Goal: Check status: Check status

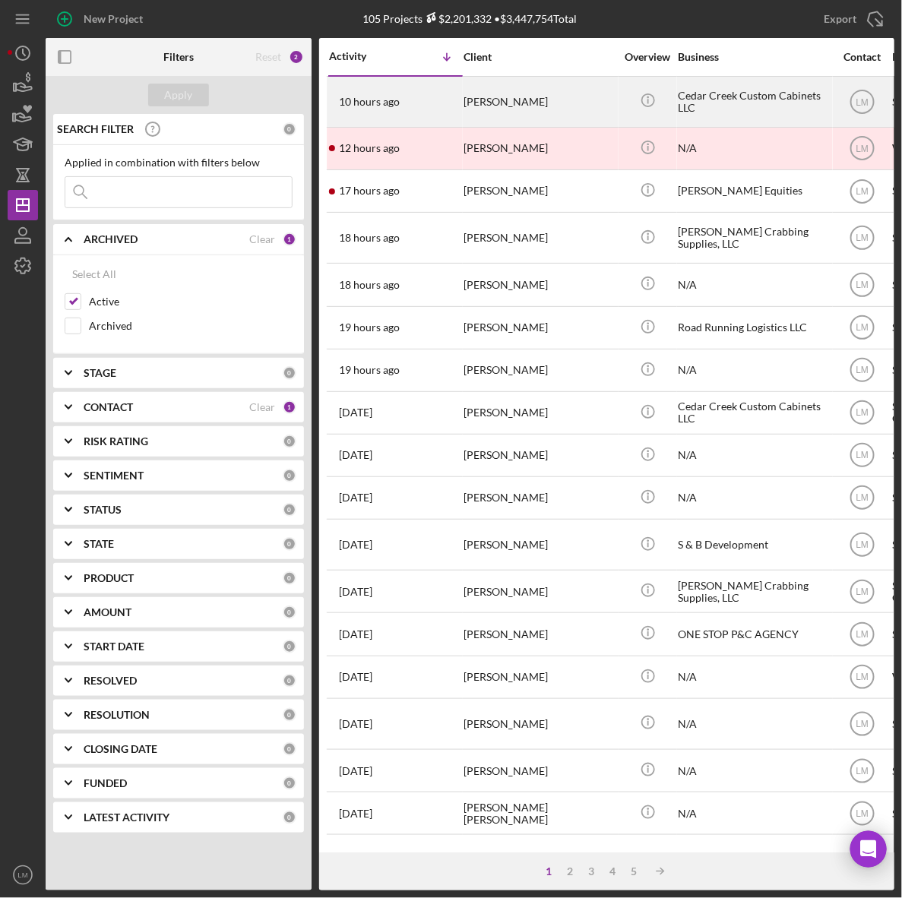
click at [504, 97] on div "[PERSON_NAME]" at bounding box center [540, 102] width 152 height 49
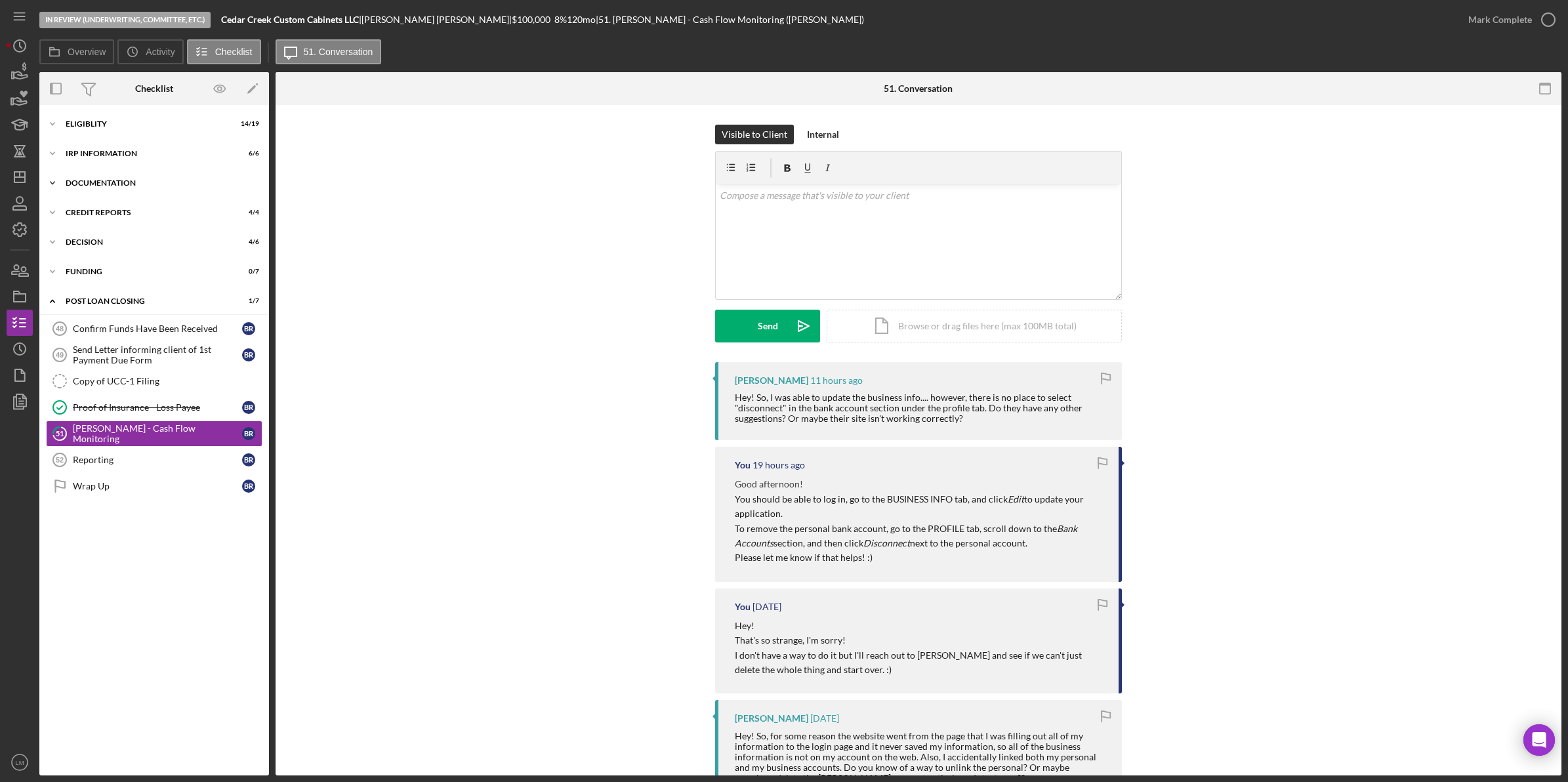
click at [163, 180] on div "Documentation" at bounding box center [159, 183] width 187 height 8
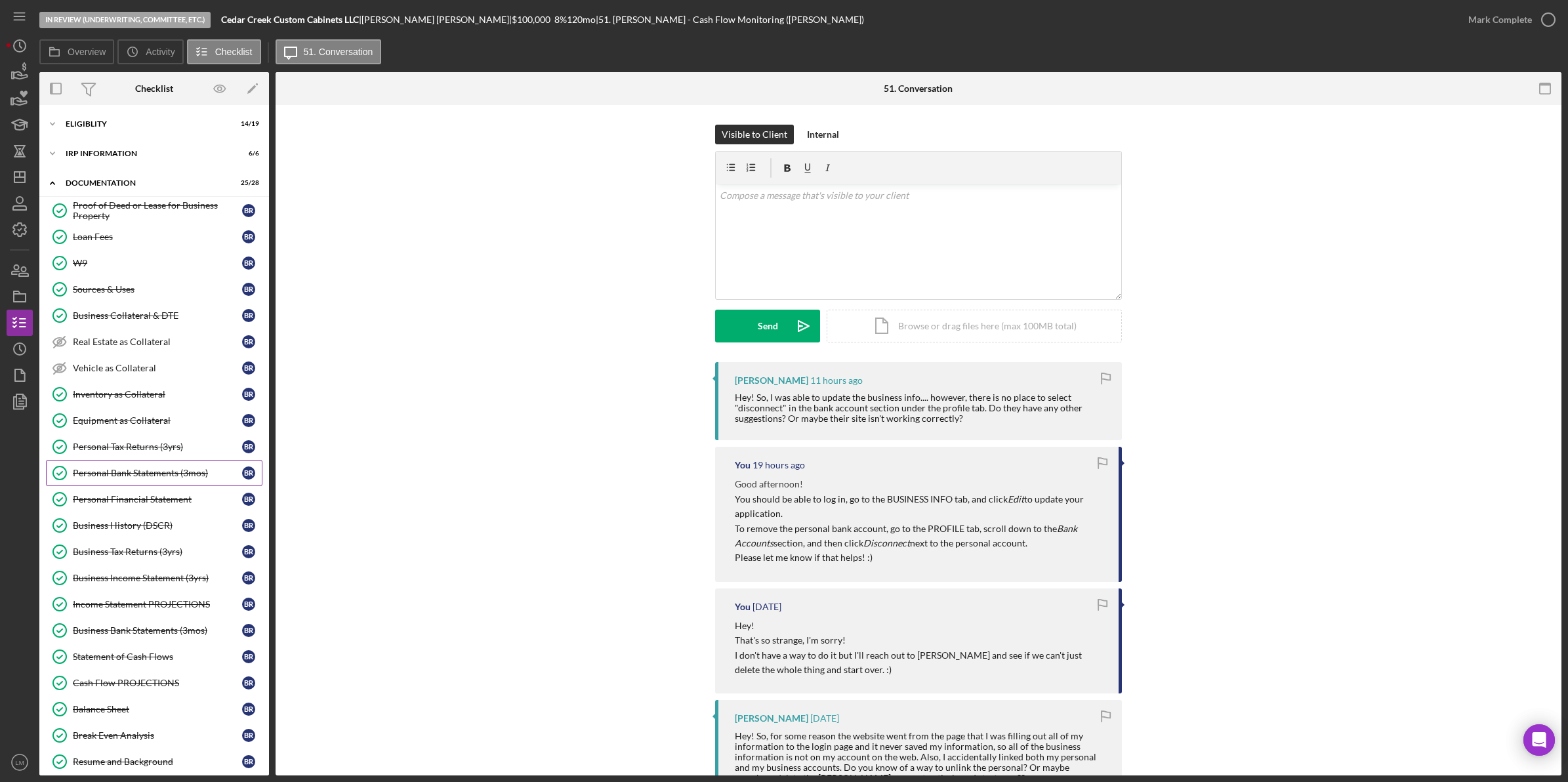
click at [182, 475] on div "Personal Bank Statements (3mos)" at bounding box center [157, 473] width 169 height 10
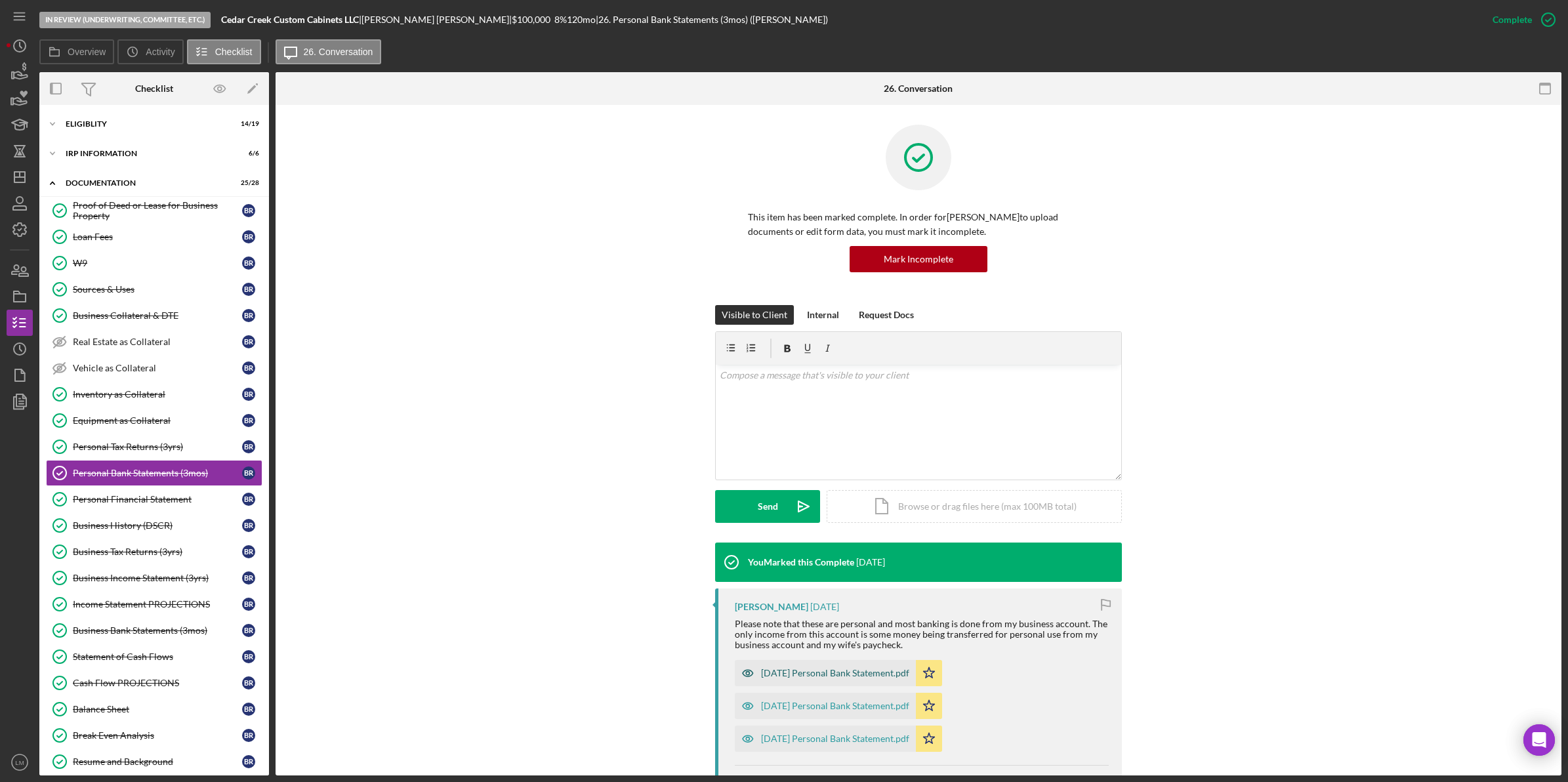
click at [778, 674] on div "[DATE] Personal Bank Statement.pdf" at bounding box center [835, 673] width 148 height 10
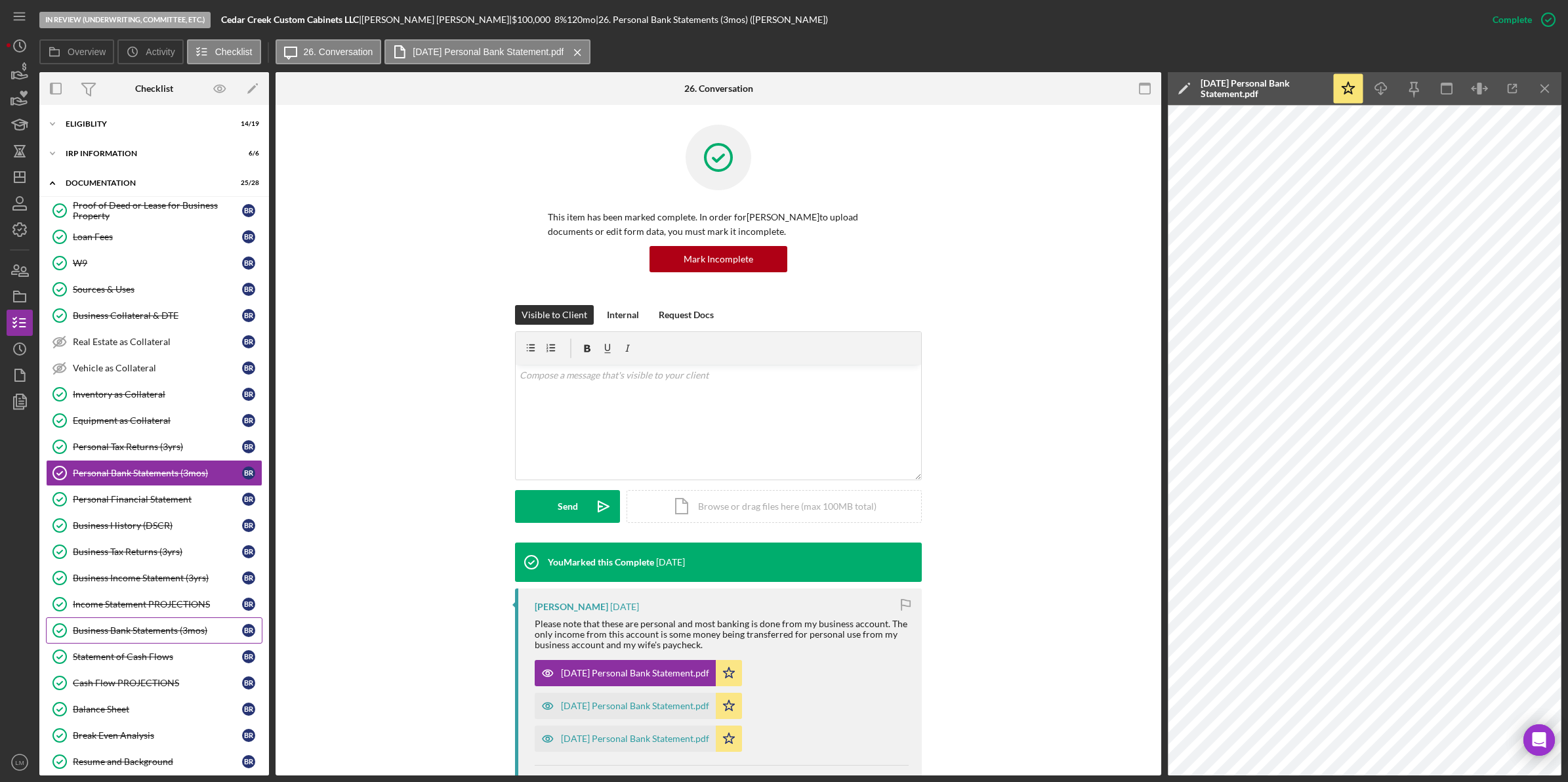
click at [182, 641] on link "Business Bank Statements (3mos) Business Bank Statements (3mos) B R" at bounding box center [154, 630] width 217 height 26
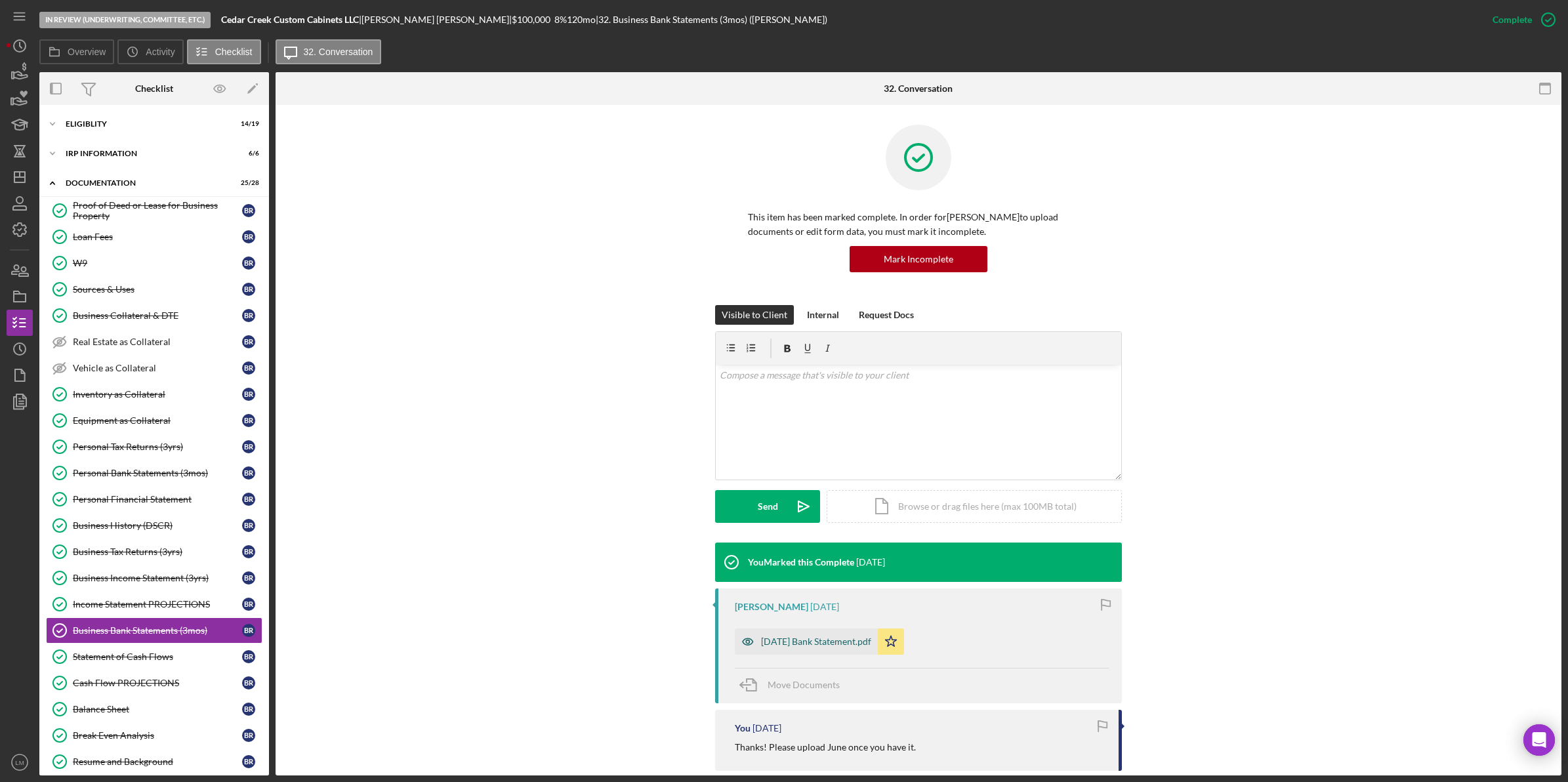
click at [778, 635] on div "[DATE] Bank Statement.pdf" at bounding box center [806, 641] width 143 height 26
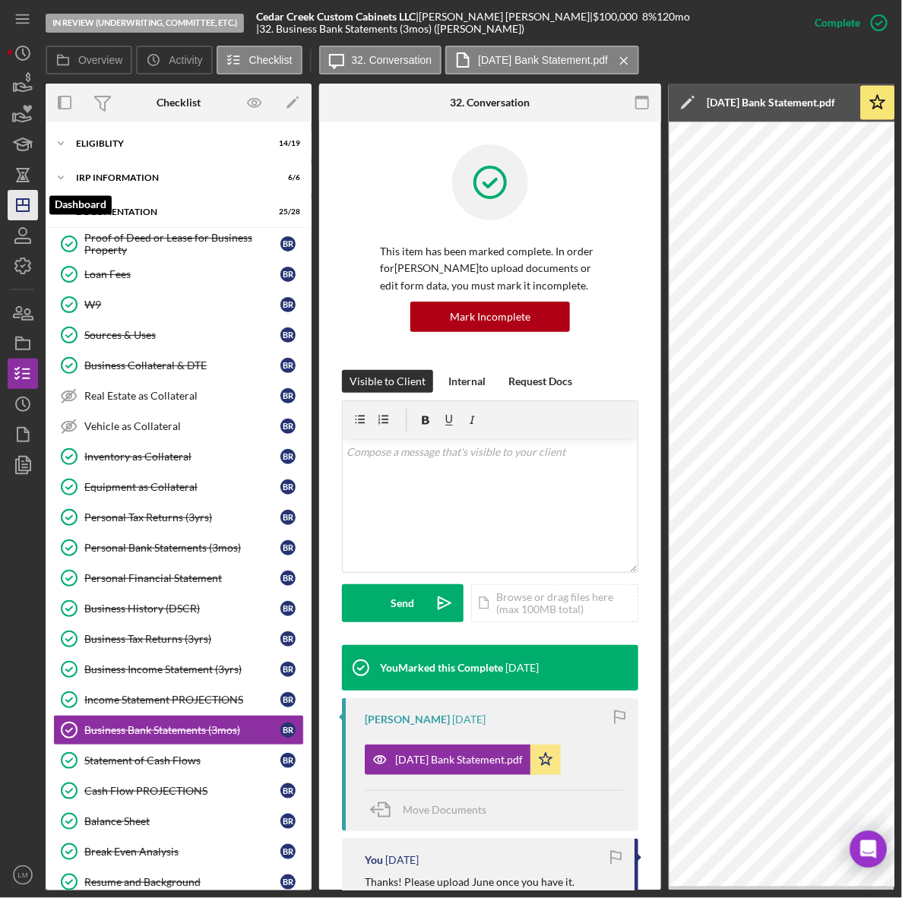
click at [34, 191] on icon "Icon/Dashboard" at bounding box center [23, 205] width 38 height 38
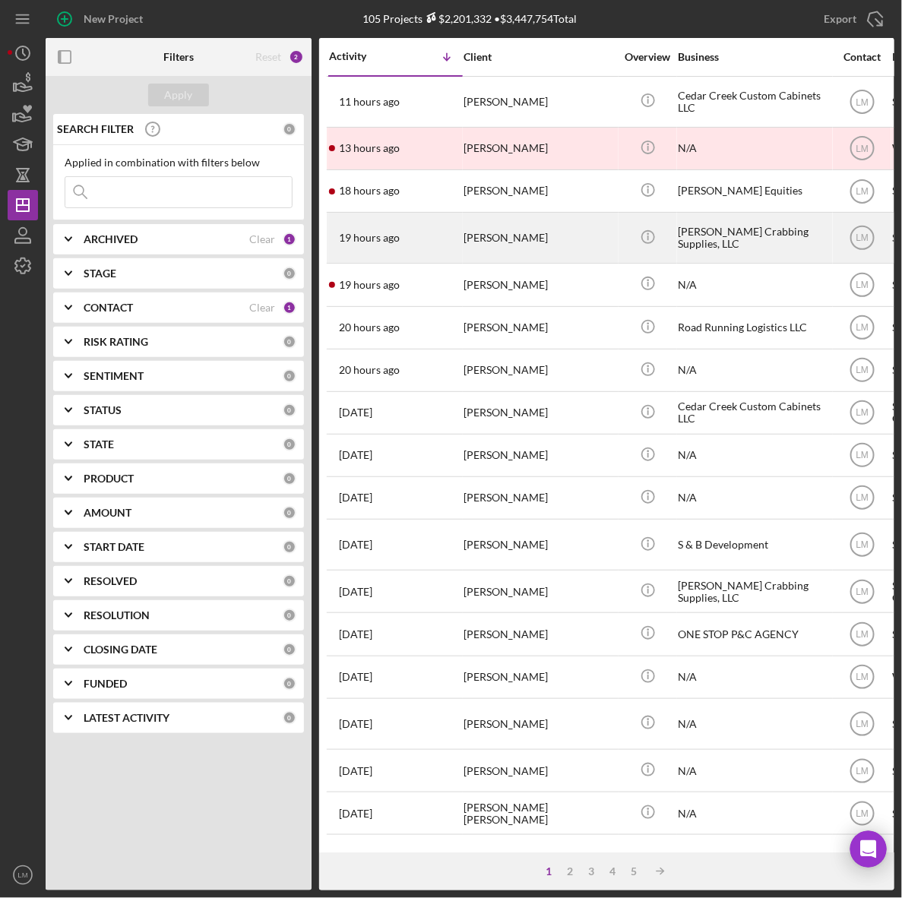
click at [541, 242] on div "[PERSON_NAME]" at bounding box center [540, 238] width 152 height 49
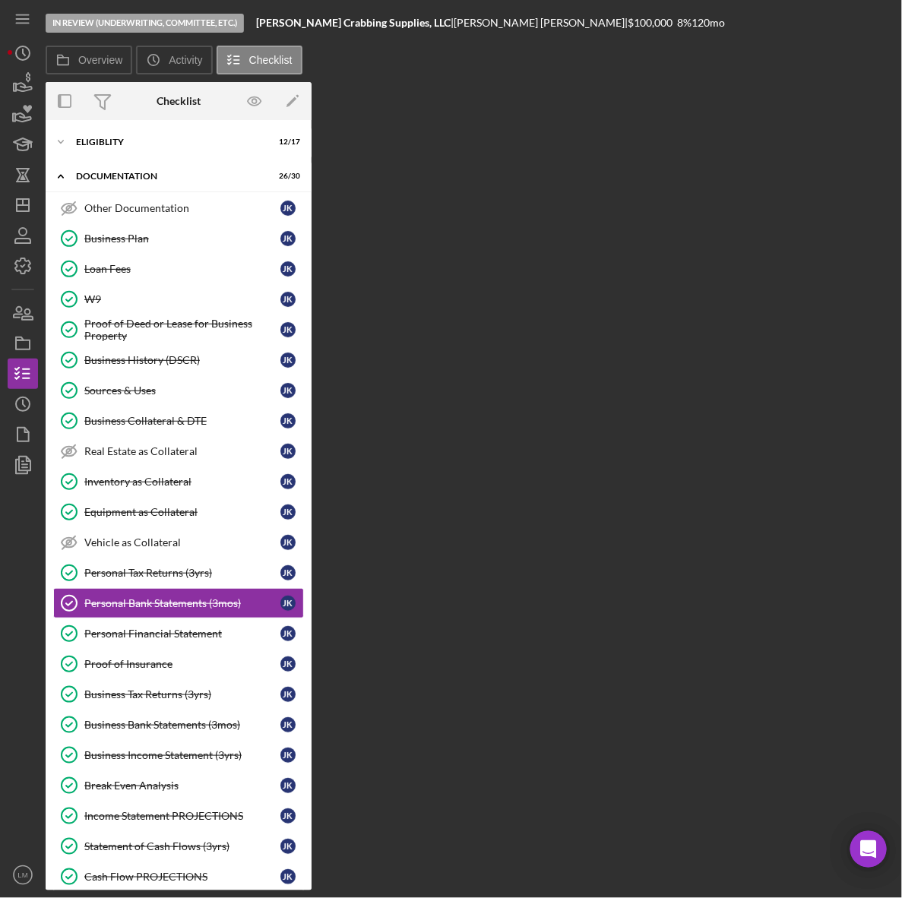
scroll to position [103, 0]
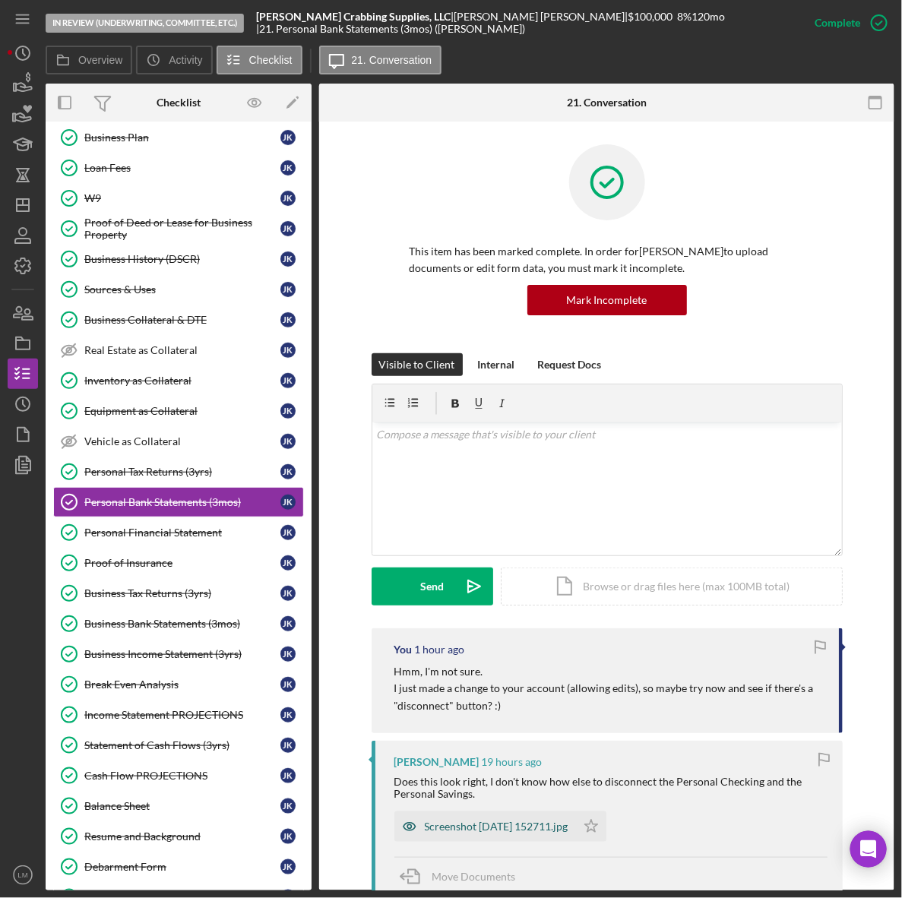
click at [515, 826] on div "Screenshot [DATE] 152711.jpg" at bounding box center [497, 827] width 144 height 12
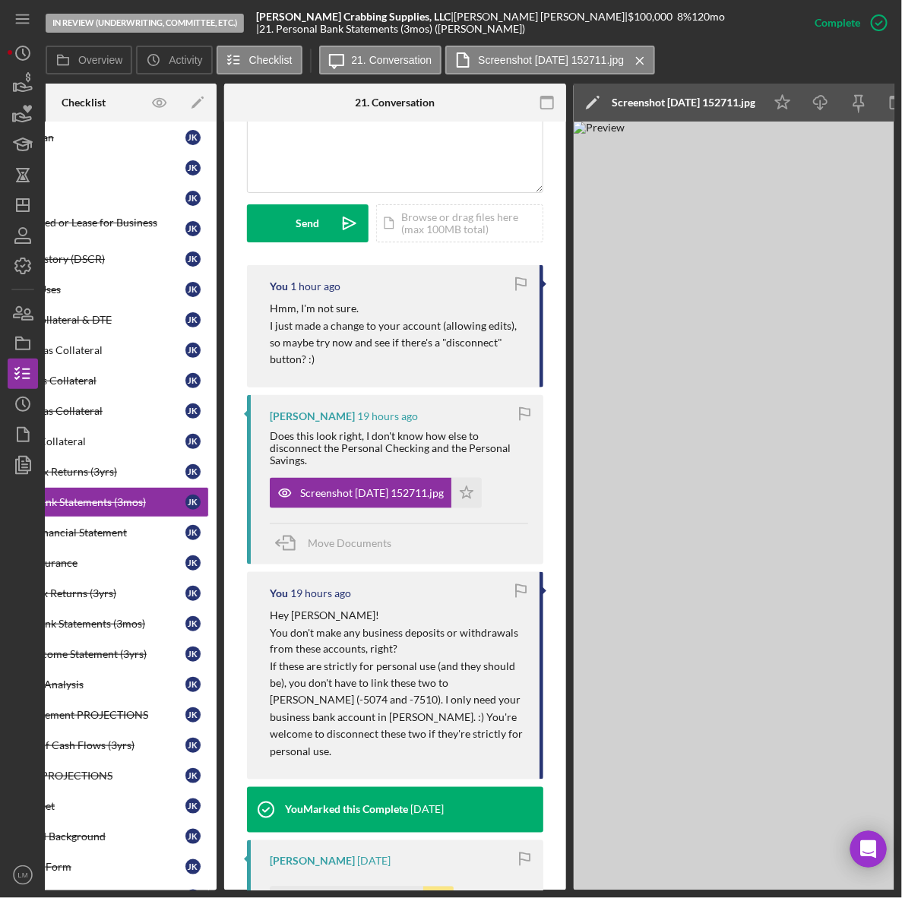
scroll to position [0, 194]
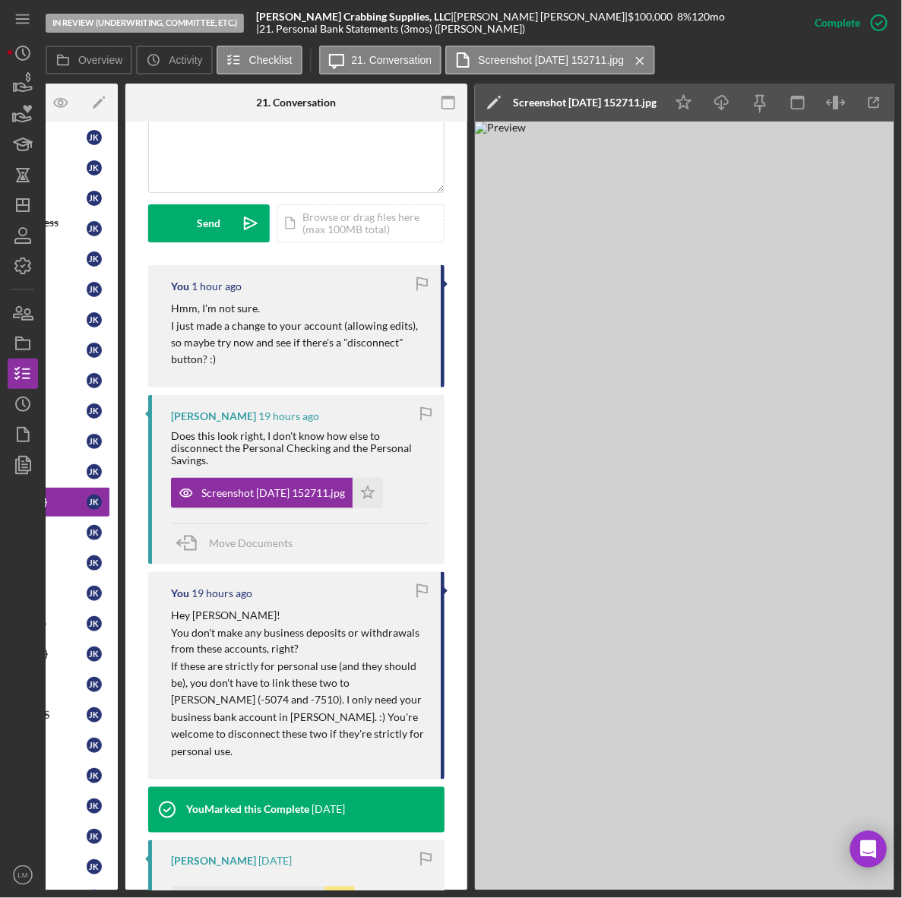
click at [743, 514] on img at bounding box center [703, 506] width 456 height 769
